Goal: Browse casually

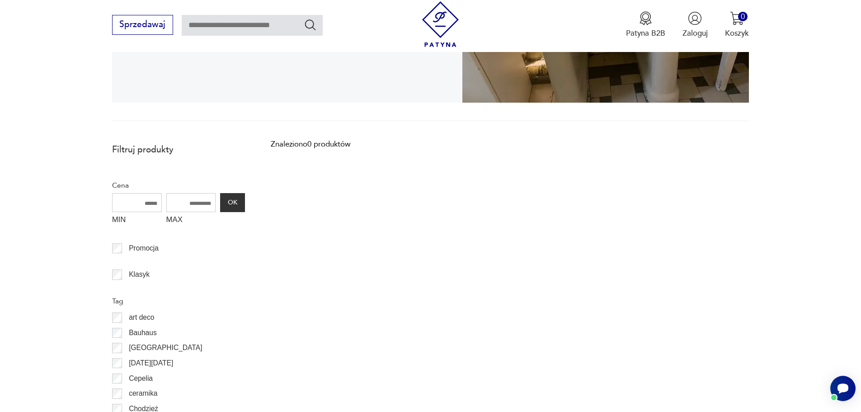
scroll to position [16, 0]
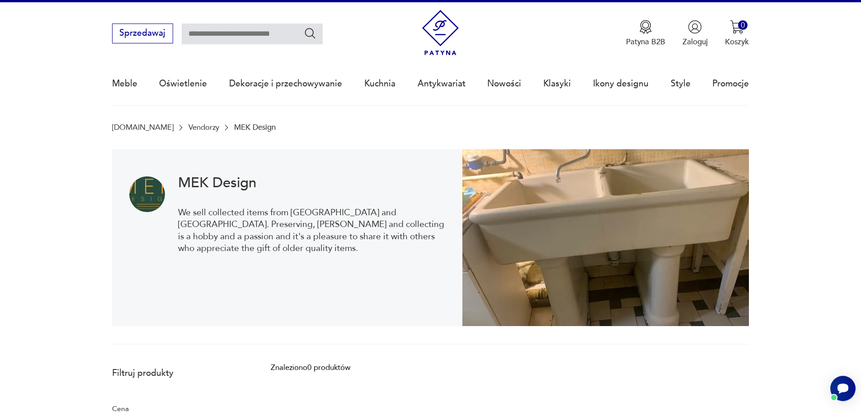
drag, startPoint x: 421, startPoint y: 237, endPoint x: 412, endPoint y: 234, distance: 10.0
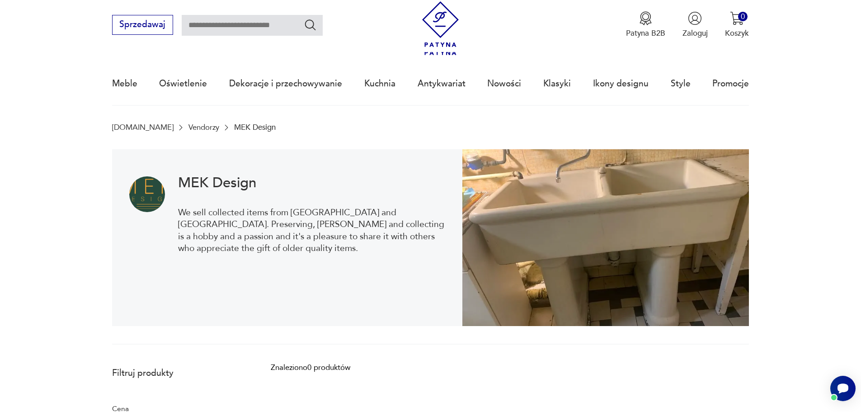
scroll to position [235, 0]
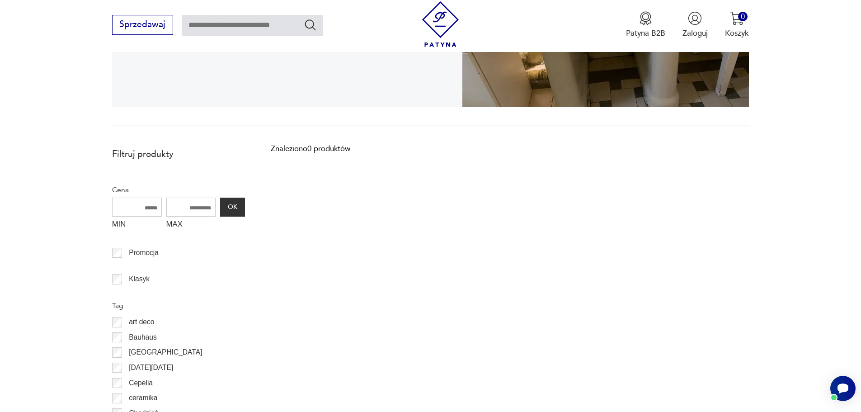
drag, startPoint x: 383, startPoint y: 224, endPoint x: 376, endPoint y: 223, distance: 6.8
drag, startPoint x: 383, startPoint y: 218, endPoint x: 375, endPoint y: 217, distance: 7.3
